Goal: Task Accomplishment & Management: Use online tool/utility

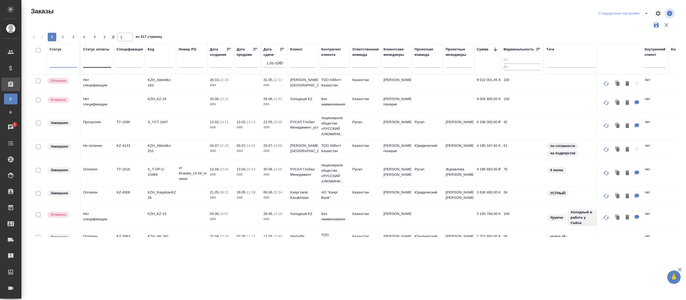
click at [94, 62] on div at bounding box center [97, 62] width 28 height 8
click at [107, 79] on div "Нет спецификации" at bounding box center [123, 80] width 80 height 10
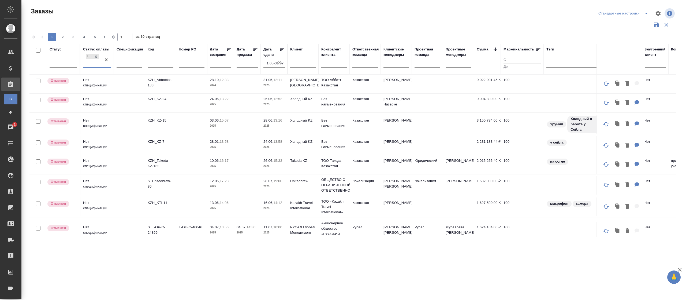
click at [279, 61] on icon "button" at bounding box center [279, 62] width 5 height 5
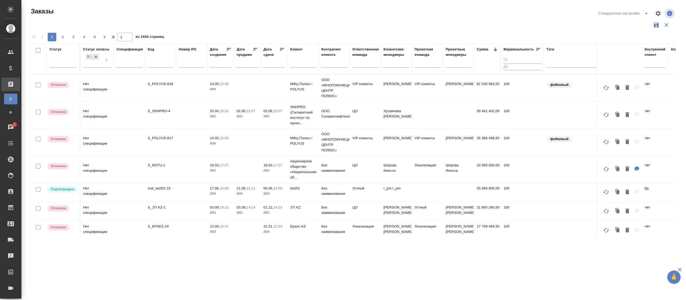
click at [275, 61] on input "text" at bounding box center [276, 64] width 18 height 8
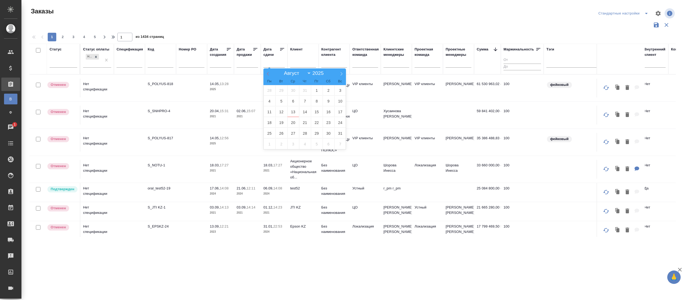
click at [268, 75] on icon at bounding box center [268, 74] width 4 height 4
select select "5"
click at [340, 91] on span "1" at bounding box center [341, 90] width 12 height 10
type div "[DATE]T21:00:00.000Z"
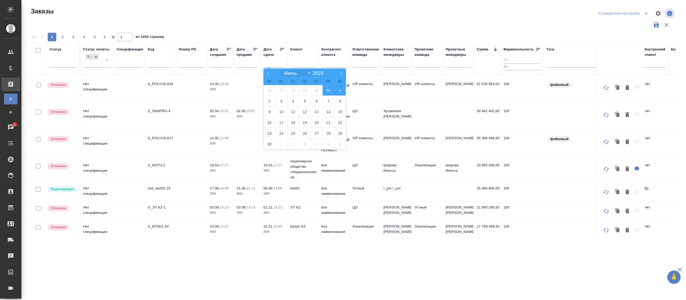
click at [311, 72] on select "[PERSON_NAME] Март Апрель Май Июнь [PERSON_NAME] Сентябрь Октябрь Ноябрь Декабрь" at bounding box center [296, 73] width 29 height 6
select select "7"
click at [282, 70] on select "[PERSON_NAME] Март Апрель Май Июнь [PERSON_NAME] Сентябрь Октябрь Ноябрь Декабрь" at bounding box center [296, 73] width 29 height 6
click at [322, 110] on span "15" at bounding box center [317, 111] width 12 height 10
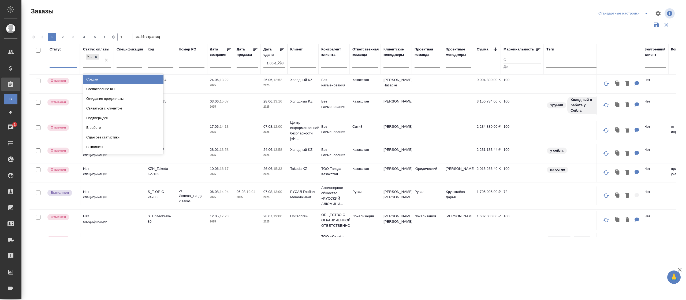
click at [57, 63] on div at bounding box center [64, 62] width 28 height 8
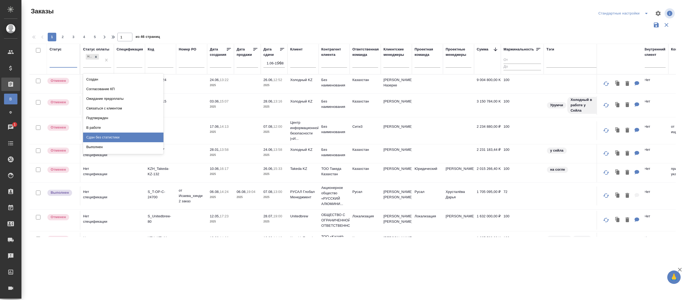
click at [114, 138] on div "Сдан без статистики" at bounding box center [123, 137] width 80 height 10
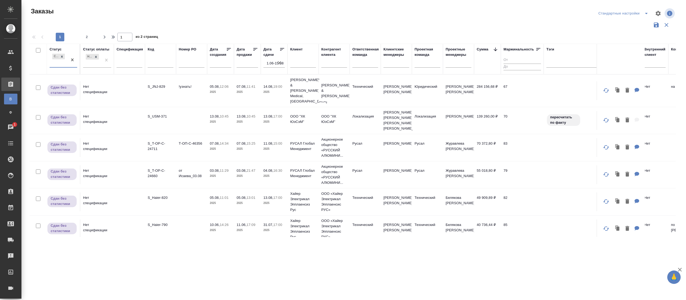
click at [58, 64] on div "Сдан без статистики" at bounding box center [59, 60] width 18 height 14
click at [108, 138] on div "Выполнен" at bounding box center [123, 137] width 80 height 10
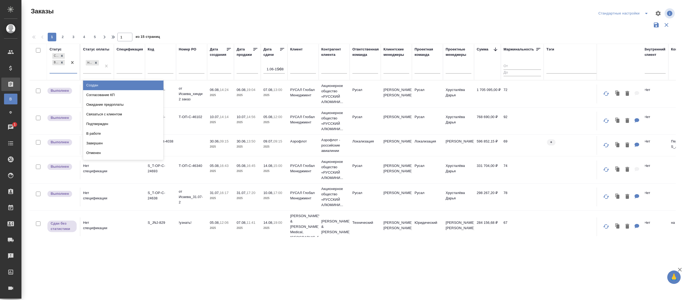
click at [57, 69] on div "Сдан без статистики Выполнен" at bounding box center [59, 62] width 18 height 21
click at [128, 145] on div "Завершен" at bounding box center [123, 143] width 80 height 10
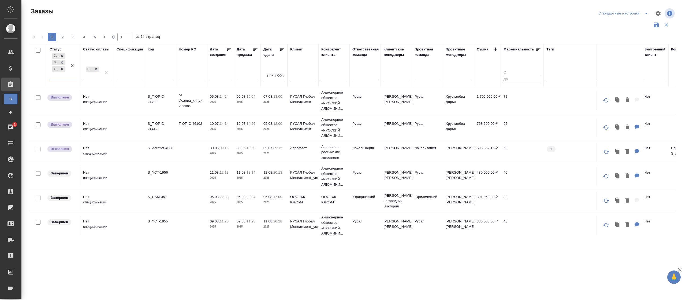
click at [369, 73] on div at bounding box center [366, 75] width 26 height 8
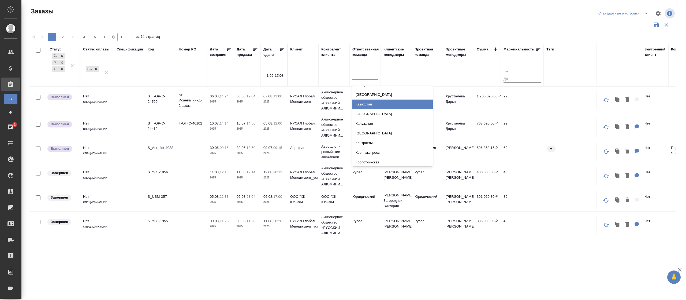
drag, startPoint x: 371, startPoint y: 107, endPoint x: 361, endPoint y: 78, distance: 30.6
click at [371, 106] on div "Казахстан" at bounding box center [393, 104] width 80 height 10
click at [361, 78] on div at bounding box center [366, 75] width 26 height 8
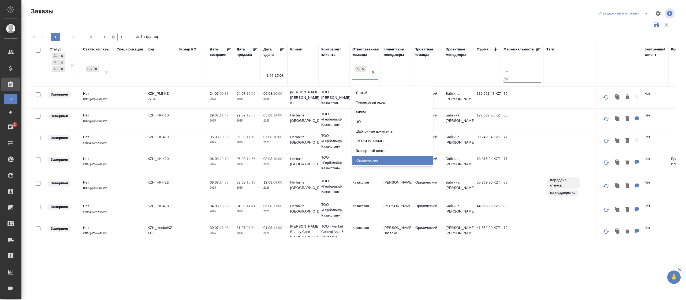
scroll to position [946, 0]
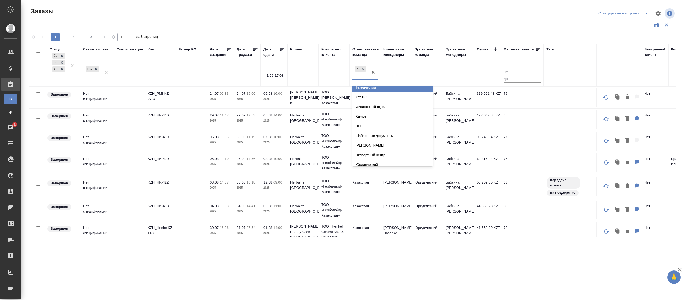
click at [384, 92] on div "Технический" at bounding box center [393, 88] width 80 height 10
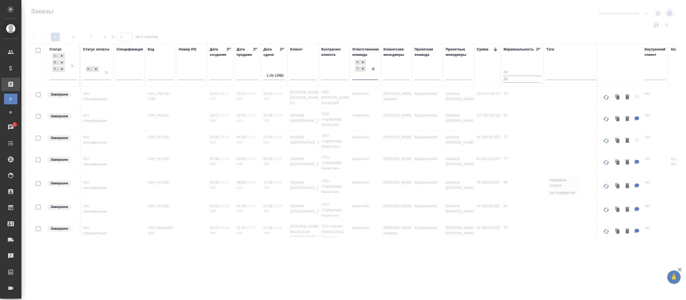
click at [364, 75] on div "Казахстан Технический" at bounding box center [361, 68] width 16 height 21
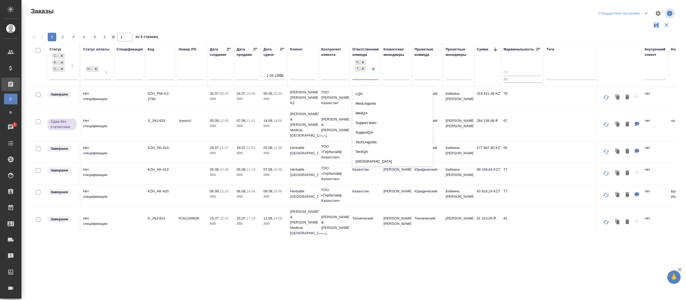
scroll to position [172, 0]
click at [378, 148] on div "VIP клиенты" at bounding box center [393, 152] width 80 height 10
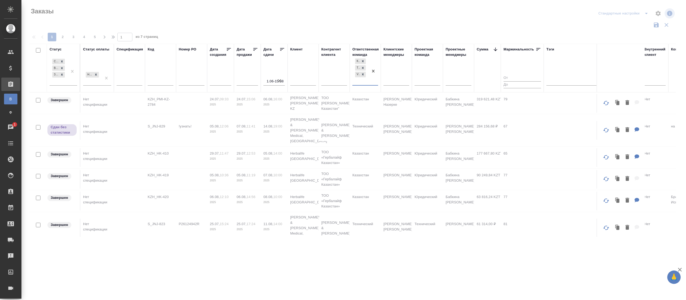
click at [362, 80] on div "Казахстан Технический VIP клиенты" at bounding box center [361, 71] width 16 height 28
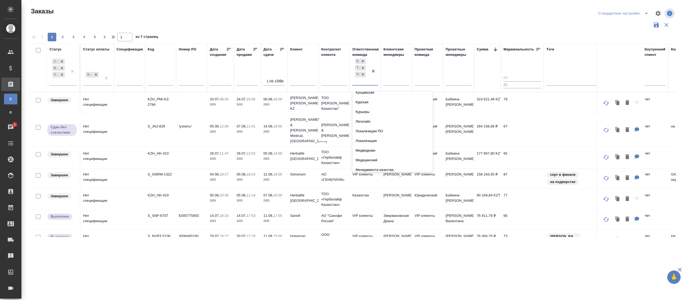
scroll to position [452, 0]
click at [381, 147] on div "Локализация" at bounding box center [393, 147] width 80 height 10
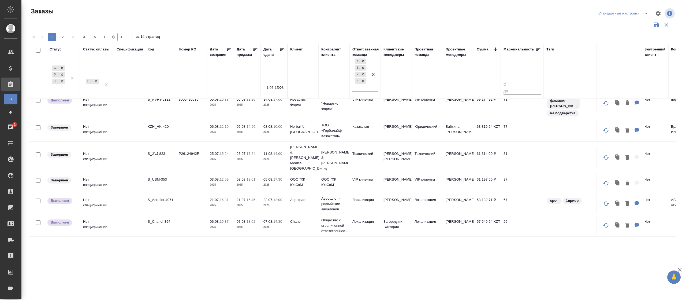
scroll to position [443, 0]
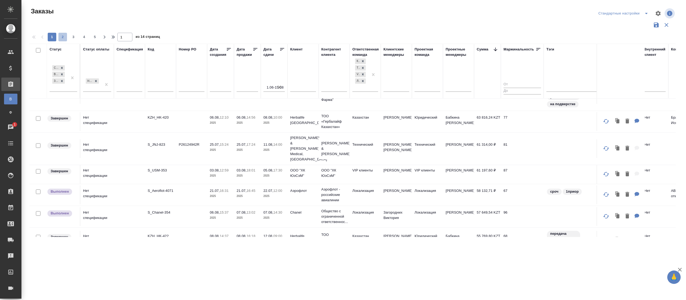
click at [62, 35] on span "2" at bounding box center [62, 36] width 9 height 5
type input "2"
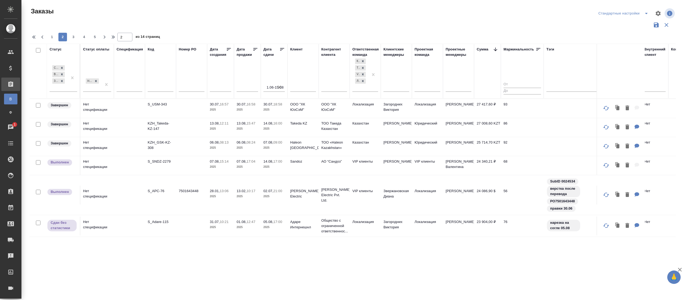
scroll to position [464, 0]
